Goal: Information Seeking & Learning: Find specific fact

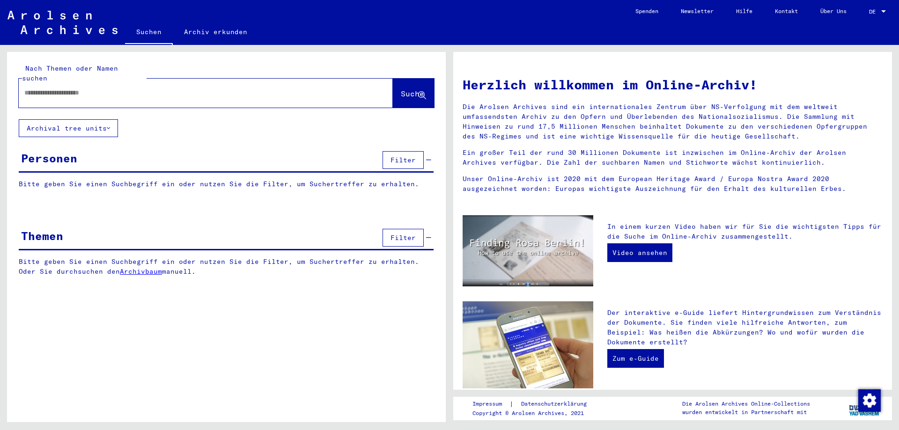
type input "******"
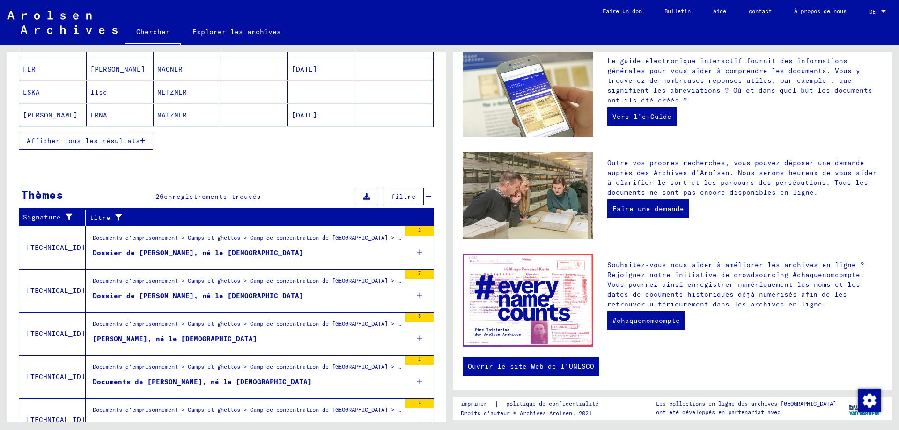
scroll to position [235, 0]
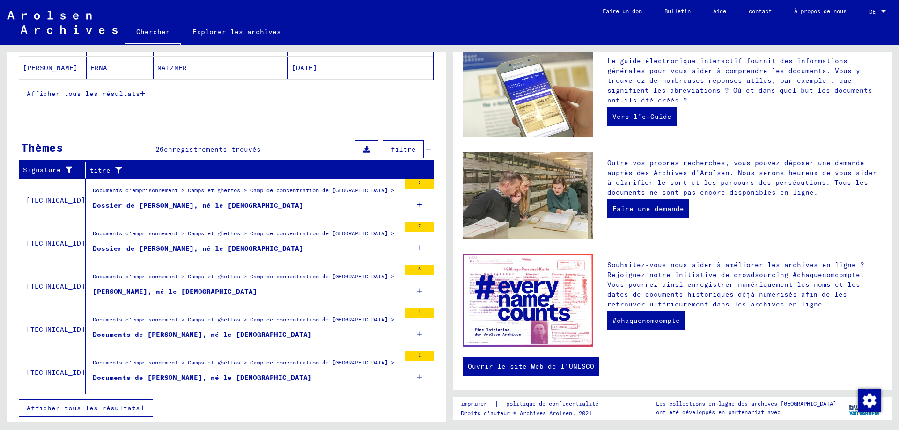
click at [103, 409] on font "Afficher tous les résultats" at bounding box center [83, 408] width 113 height 8
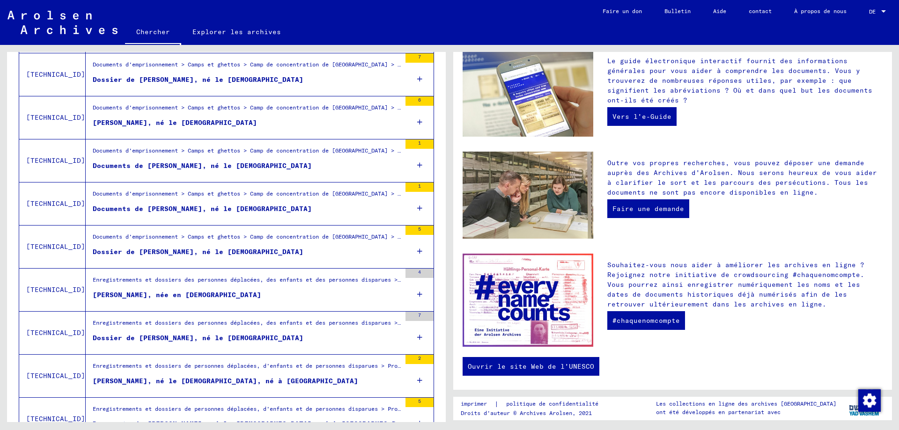
drag, startPoint x: 230, startPoint y: 292, endPoint x: 413, endPoint y: 296, distance: 183.6
drag, startPoint x: 413, startPoint y: 296, endPoint x: 233, endPoint y: 284, distance: 180.2
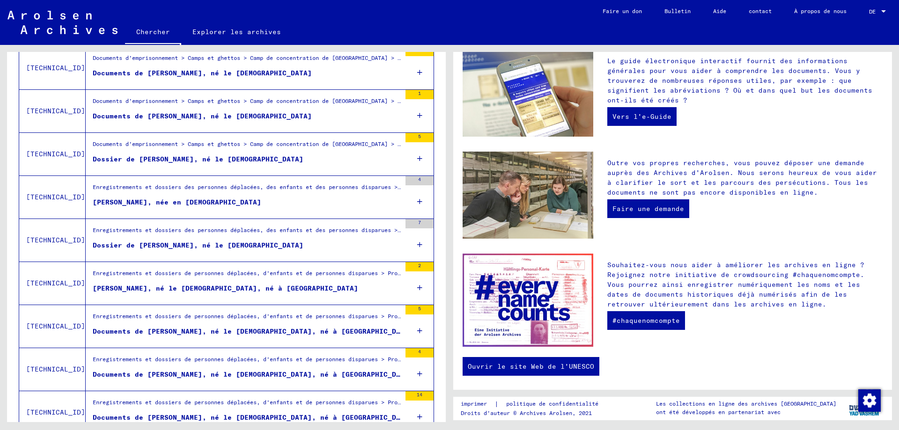
scroll to position [298, 0]
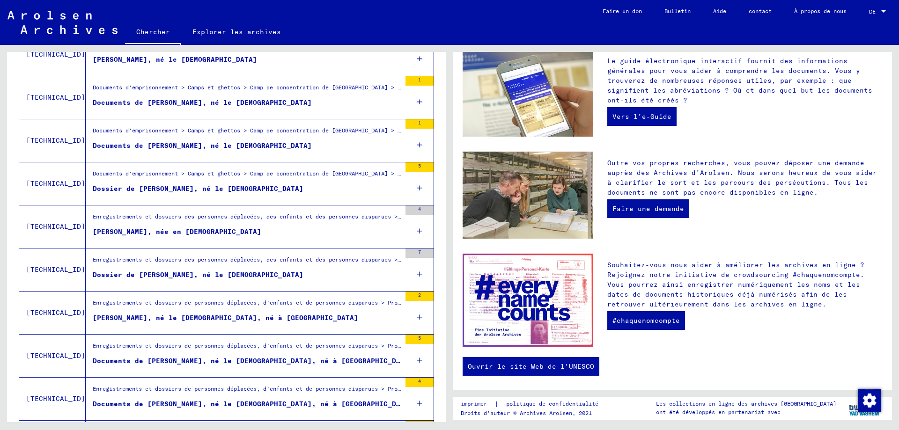
click at [273, 225] on div "Enregistrements et dossiers des personnes déplacées, des enfants et des personn…" at bounding box center [247, 219] width 308 height 13
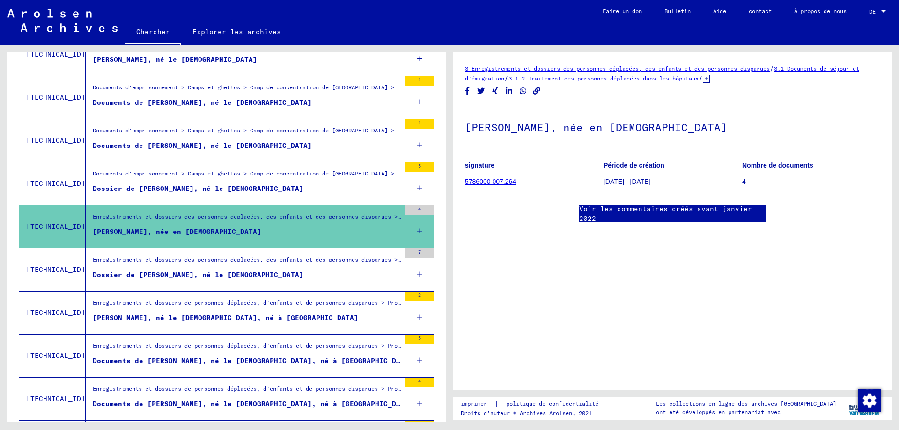
click at [710, 79] on icon at bounding box center [706, 79] width 7 height 8
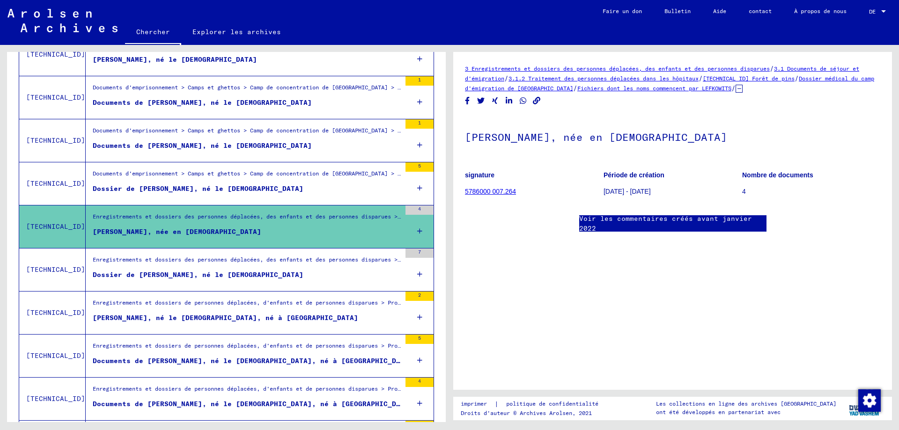
click at [722, 87] on font "Fichiers dont les noms commencent par LEFKOWITS" at bounding box center [655, 88] width 154 height 7
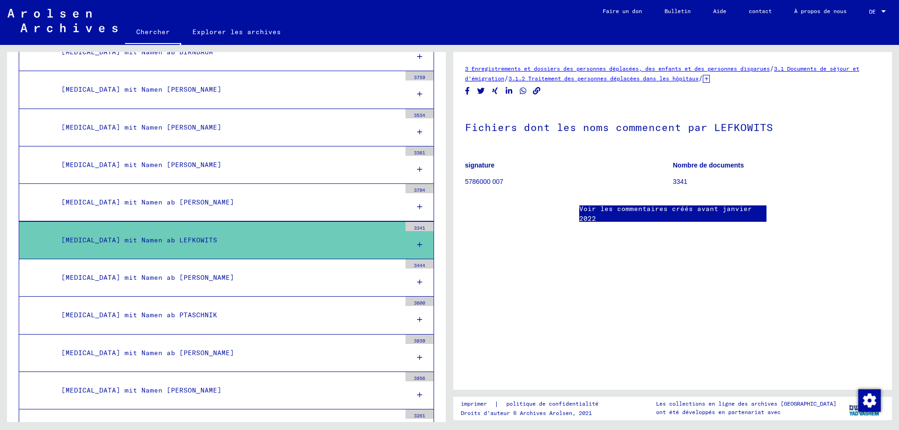
scroll to position [818, 0]
